Goal: Task Accomplishment & Management: Manage account settings

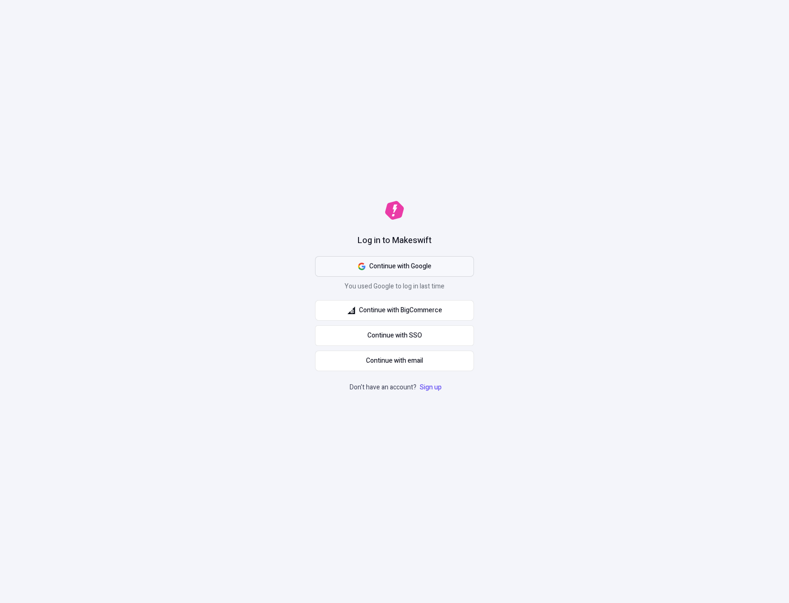
click at [444, 274] on button "Continue with Google" at bounding box center [394, 266] width 159 height 21
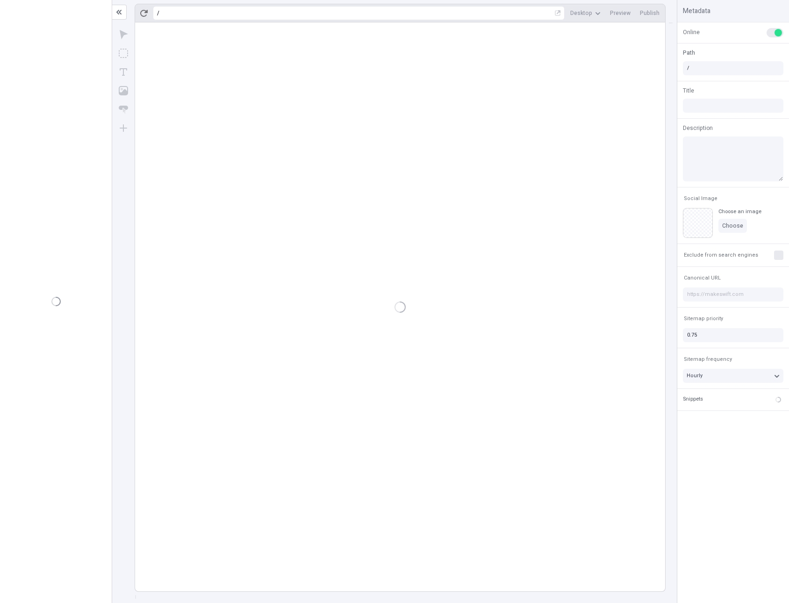
type input "/page-2"
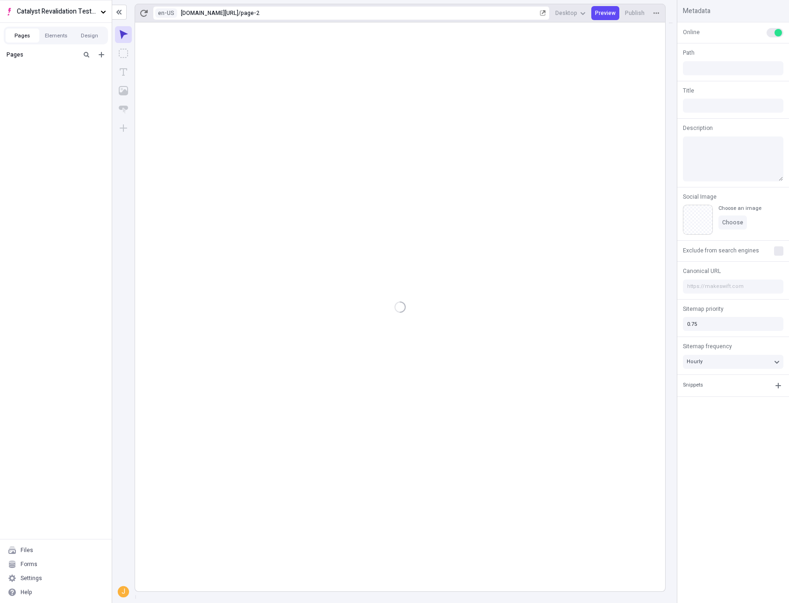
type input "/page-2"
click at [133, 161] on div "J" at bounding box center [123, 312] width 22 height 580
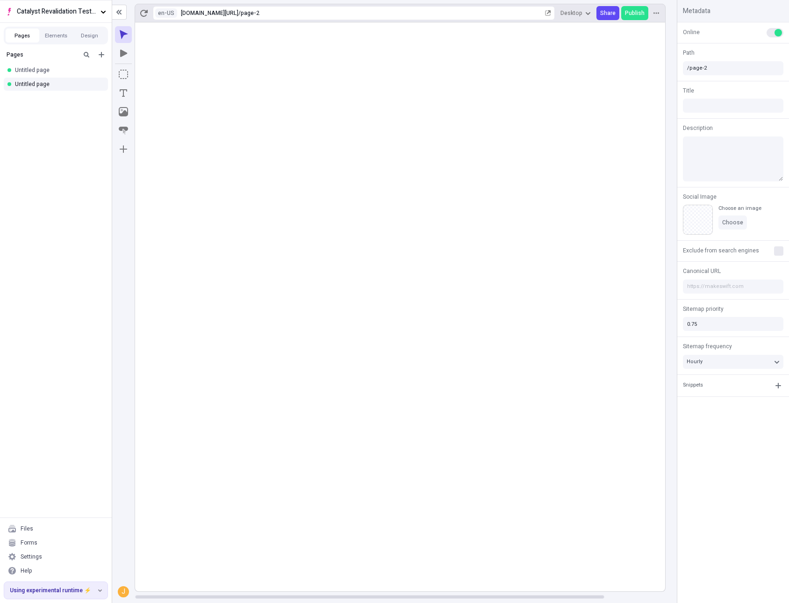
click at [206, 405] on rect at bounding box center [434, 306] width 599 height 569
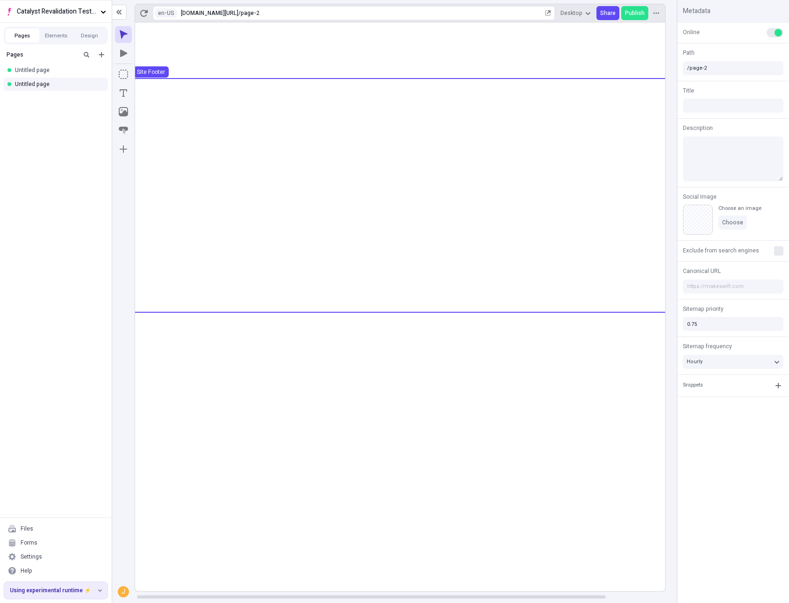
scroll to position [0, 14]
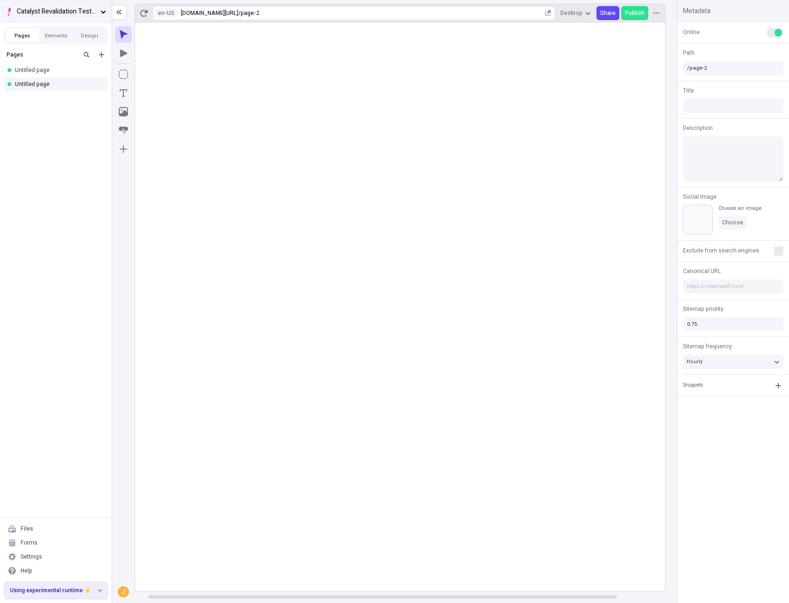
click at [40, 14] on span "Catalyst Revalidation Testing" at bounding box center [57, 12] width 80 height 10
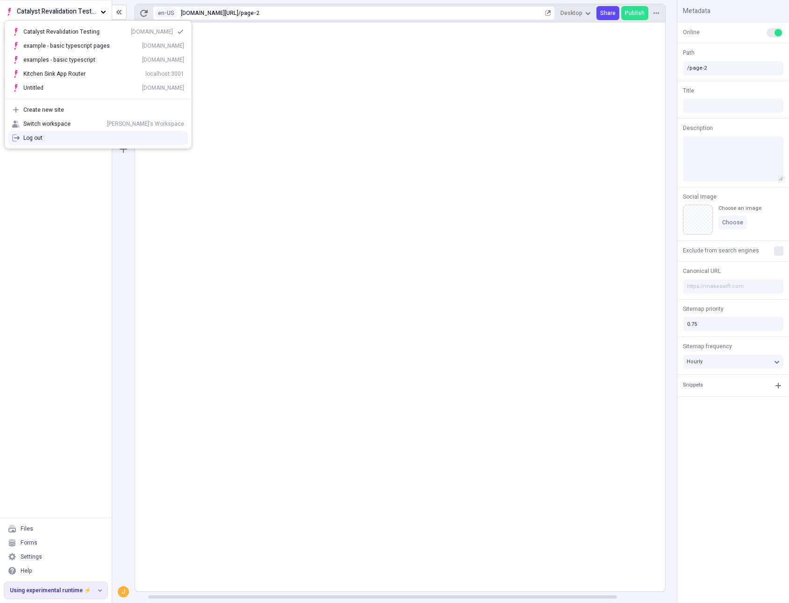
click at [64, 286] on div "Pages Untitled page Untitled page" at bounding box center [56, 281] width 112 height 471
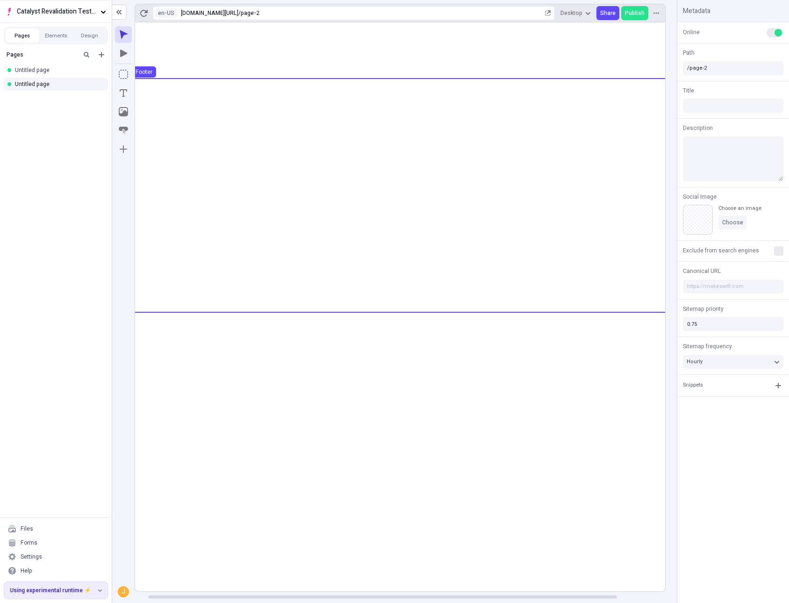
scroll to position [0, 0]
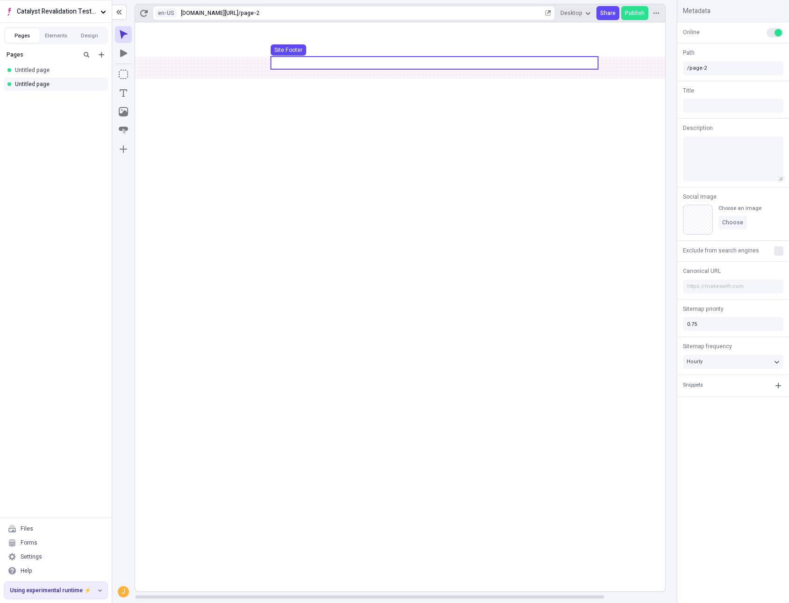
click at [299, 68] on use at bounding box center [434, 63] width 327 height 13
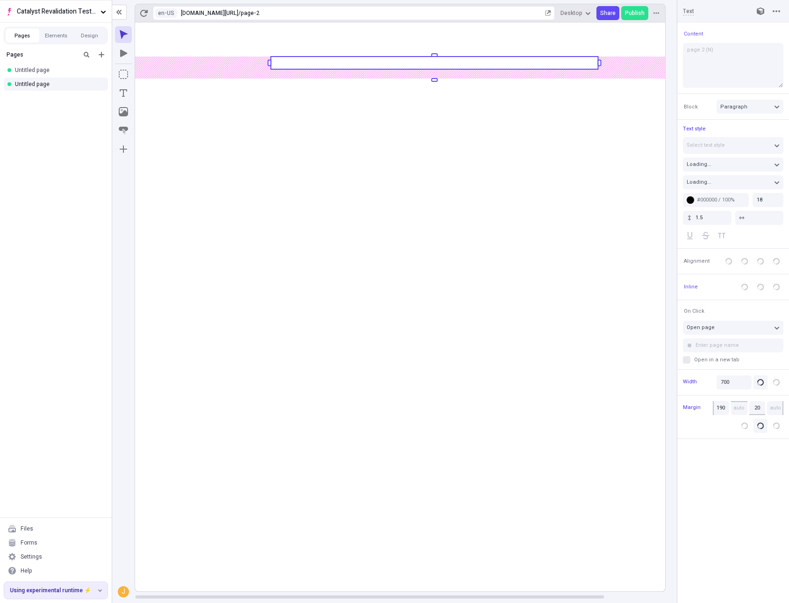
type input "175"
click at [247, 62] on body "Catalyst Revalidation Testing Pages Elements Design Pages Untitled page Untitle…" at bounding box center [394, 301] width 789 height 603
click at [43, 73] on div "Untitled page" at bounding box center [53, 69] width 76 height 7
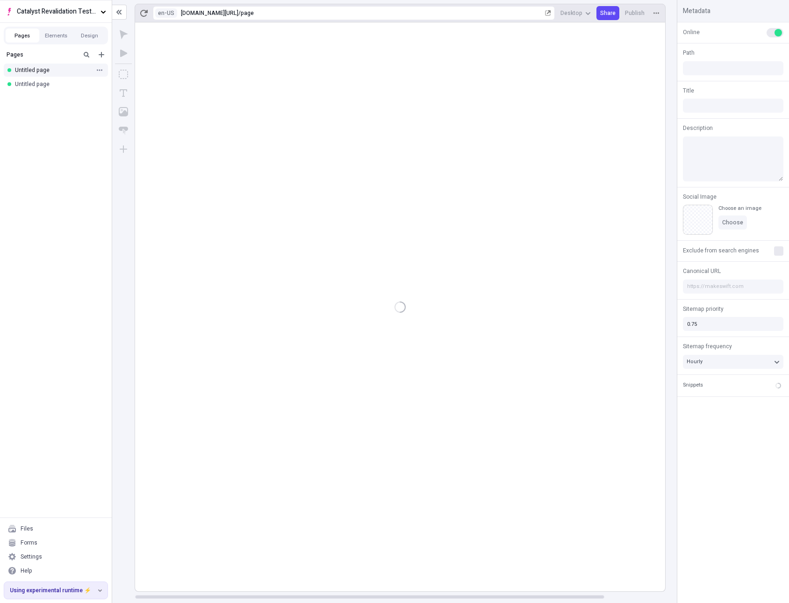
type input "/page"
drag, startPoint x: 712, startPoint y: 126, endPoint x: 681, endPoint y: 127, distance: 30.9
click at [681, 127] on div "Description" at bounding box center [733, 152] width 112 height 69
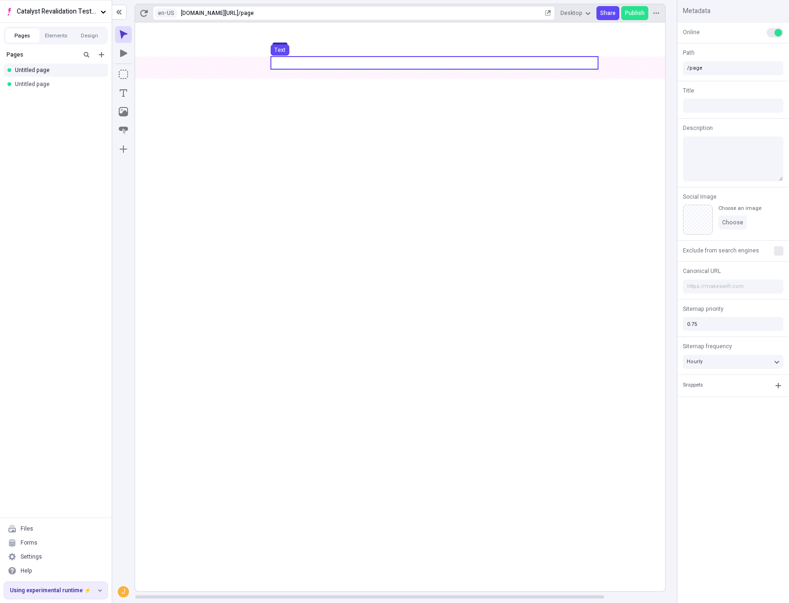
click at [279, 60] on div "Text" at bounding box center [280, 52] width 26 height 16
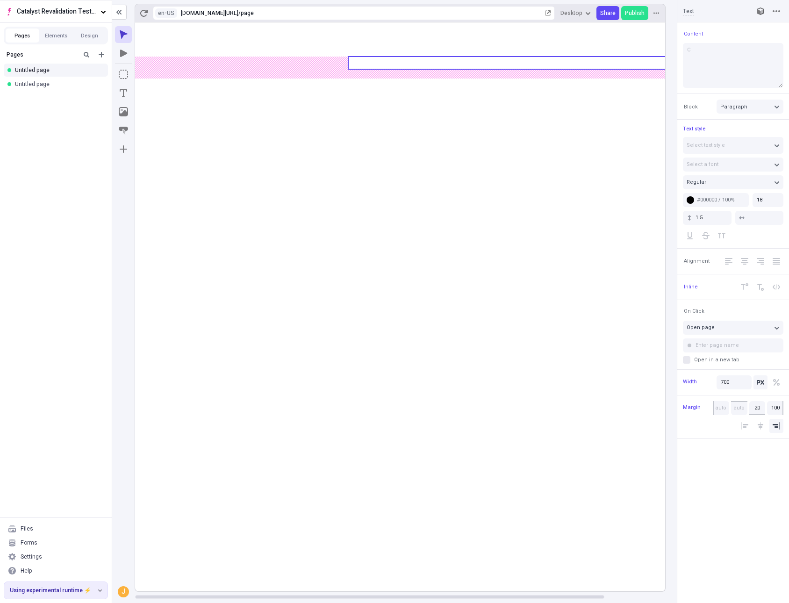
type input "95"
click at [370, 64] on body "Catalyst Revalidation Testing Pages Elements Design Pages Untitled page Untitle…" at bounding box center [394, 301] width 789 height 603
click at [400, 363] on rect at bounding box center [434, 306] width 599 height 569
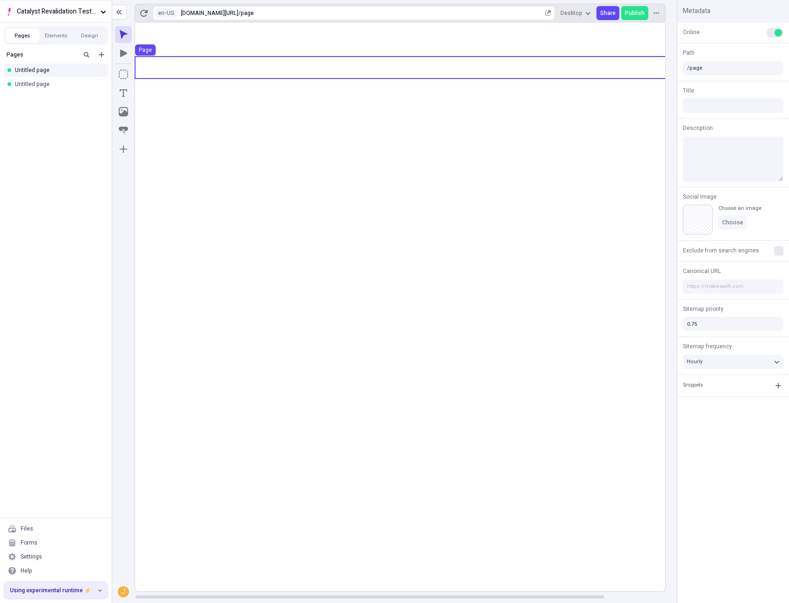
click at [360, 62] on use at bounding box center [434, 68] width 599 height 22
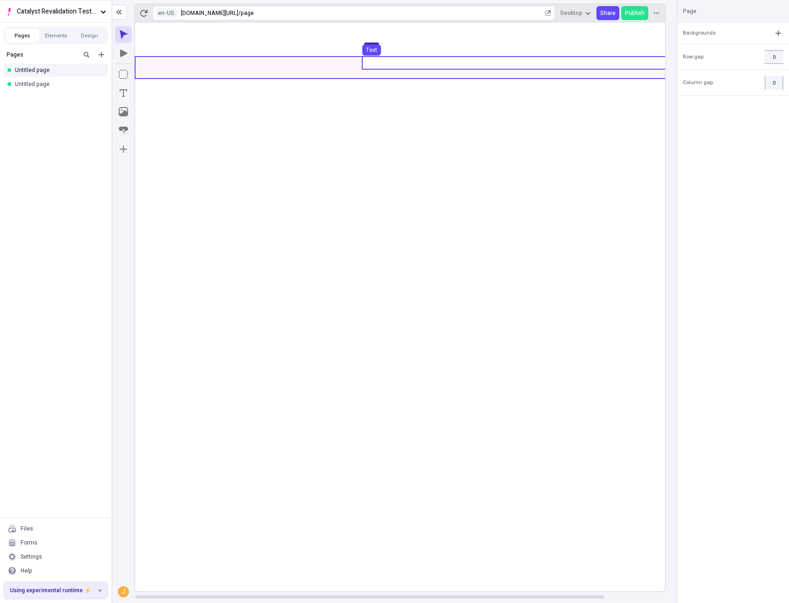
click at [366, 62] on use at bounding box center [525, 63] width 327 height 13
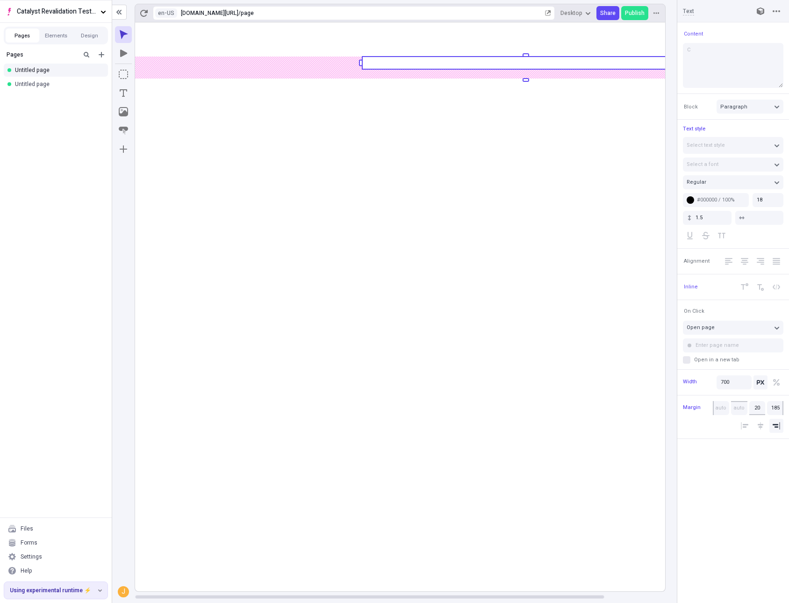
type input "240"
type input "20"
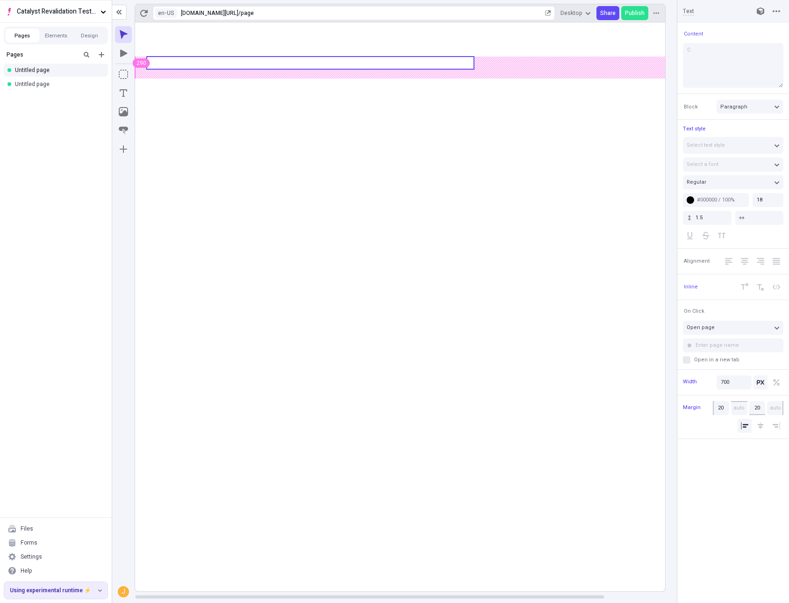
click at [149, 66] on body "Catalyst Revalidation Testing Pages Elements Design Pages Untitled page Untitle…" at bounding box center [394, 301] width 789 height 603
click at [345, 417] on rect at bounding box center [434, 306] width 599 height 569
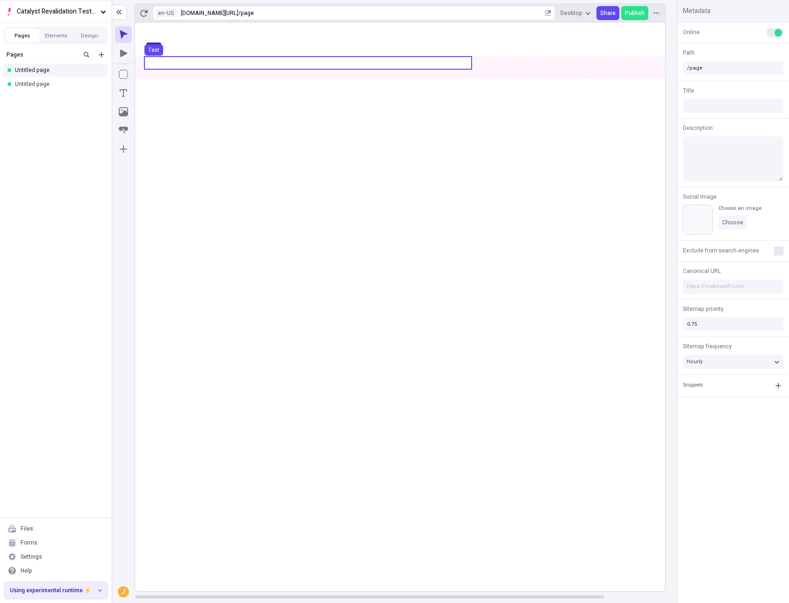
click at [150, 64] on use at bounding box center [307, 63] width 327 height 13
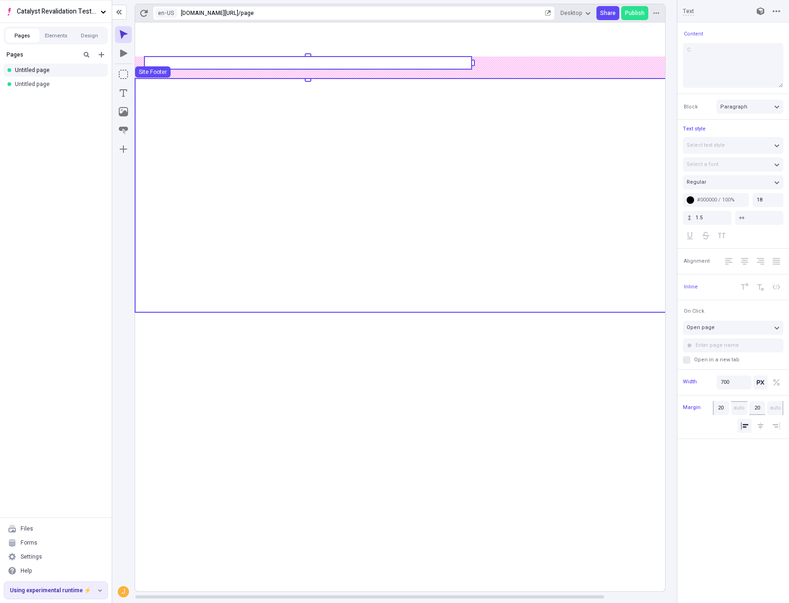
click at [296, 149] on use at bounding box center [434, 194] width 599 height 231
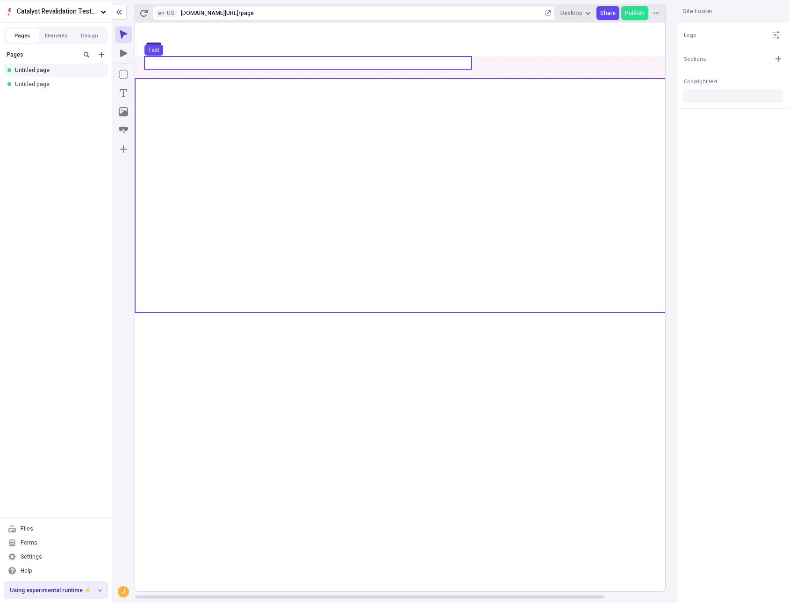
click at [145, 68] on use at bounding box center [307, 63] width 327 height 13
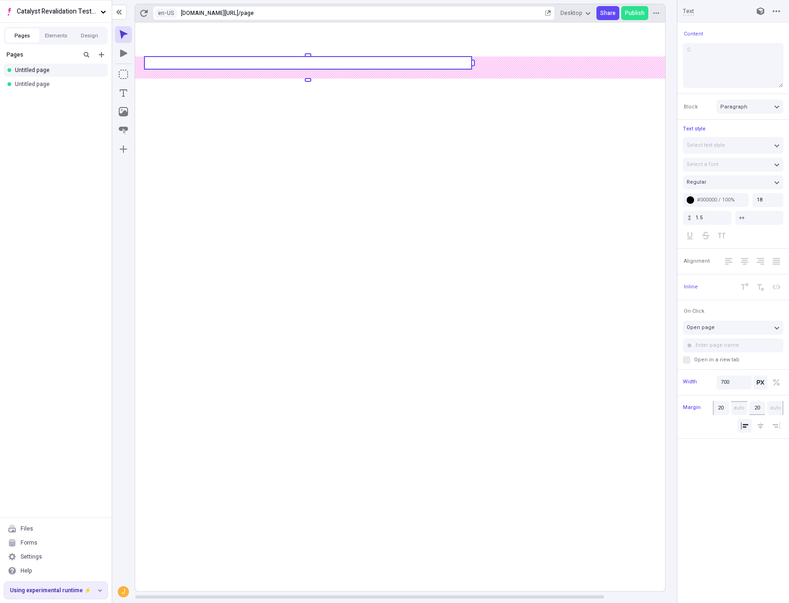
click at [497, 389] on rect at bounding box center [434, 306] width 599 height 569
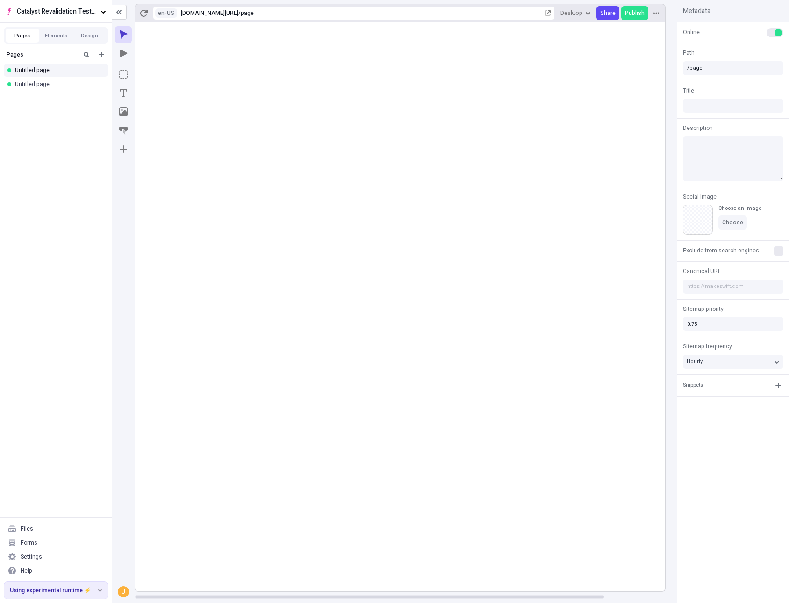
click at [747, 250] on span "Exclude from search engines" at bounding box center [721, 250] width 76 height 8
click at [778, 251] on input "checkbox" at bounding box center [778, 251] width 0 height 0
click at [747, 250] on button "Exclude from search engines" at bounding box center [721, 250] width 80 height 7
click at [777, 250] on icon at bounding box center [779, 251] width 6 height 6
click at [778, 251] on input "checkbox" at bounding box center [778, 251] width 0 height 0
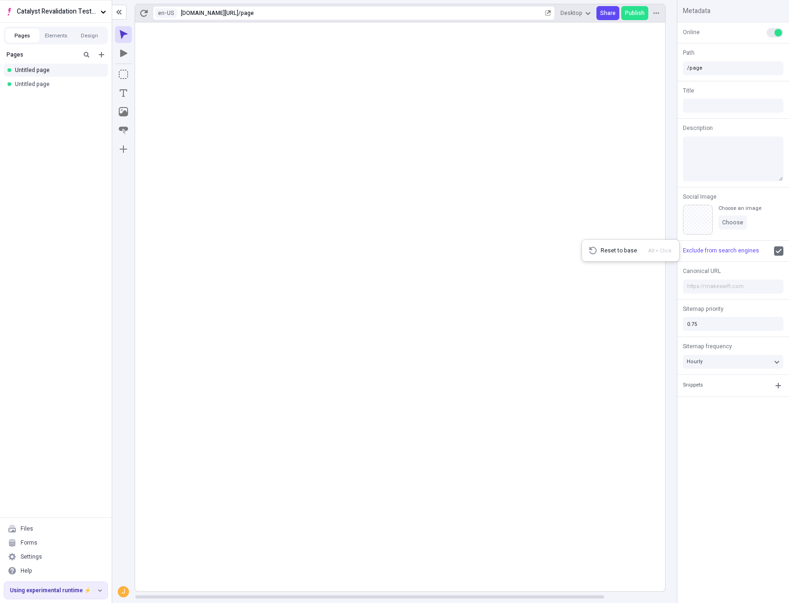
checkbox input "false"
